Goal: Book appointment/travel/reservation

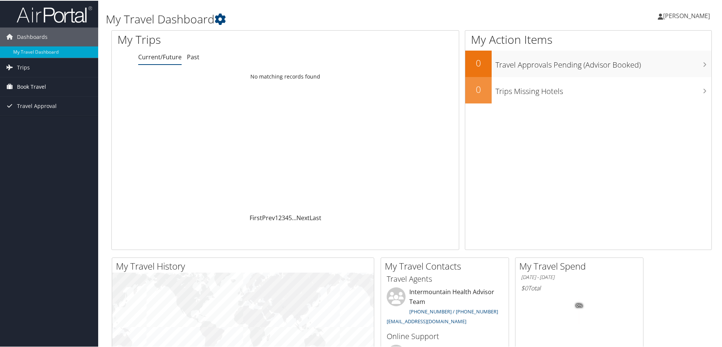
click at [20, 86] on span "Book Travel" at bounding box center [31, 86] width 29 height 19
click at [49, 124] on link "Book/Manage Online Trips" at bounding box center [49, 123] width 98 height 11
click at [35, 86] on span "Book Travel" at bounding box center [31, 86] width 29 height 19
click at [51, 123] on link "Book/Manage Online Trips" at bounding box center [49, 123] width 98 height 11
click at [37, 121] on link "Book/Manage Online Trips" at bounding box center [49, 123] width 98 height 11
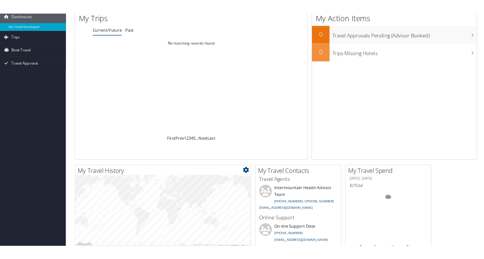
scroll to position [75, 0]
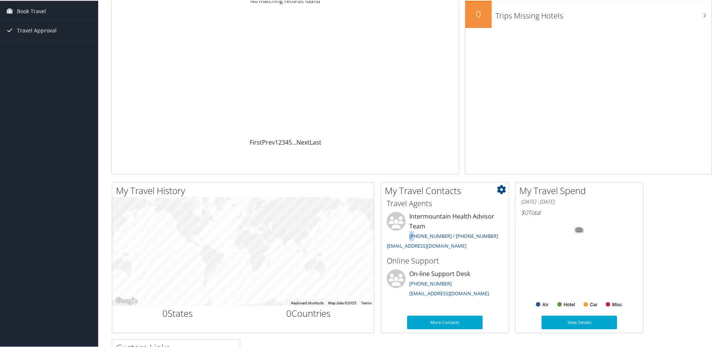
drag, startPoint x: 405, startPoint y: 233, endPoint x: 412, endPoint y: 233, distance: 7.2
click at [414, 233] on li "Intermountain Health Advisor Team 801-327-7675 / 801-327-7727 intermountain@cbt…" at bounding box center [445, 231] width 124 height 40
